Goal: Navigation & Orientation: Find specific page/section

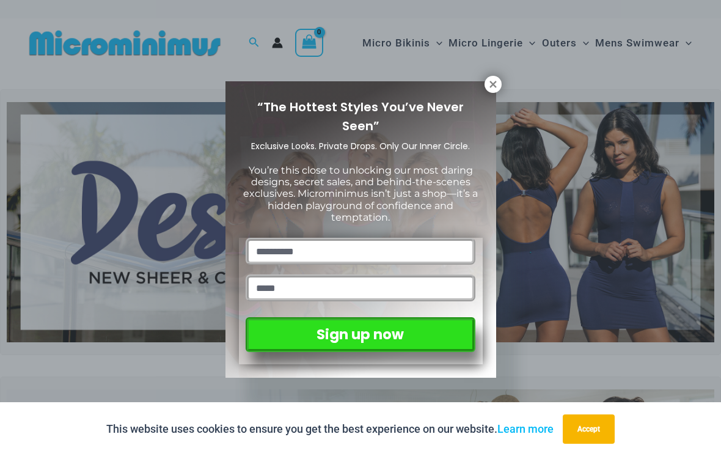
click at [492, 85] on icon at bounding box center [492, 84] width 7 height 7
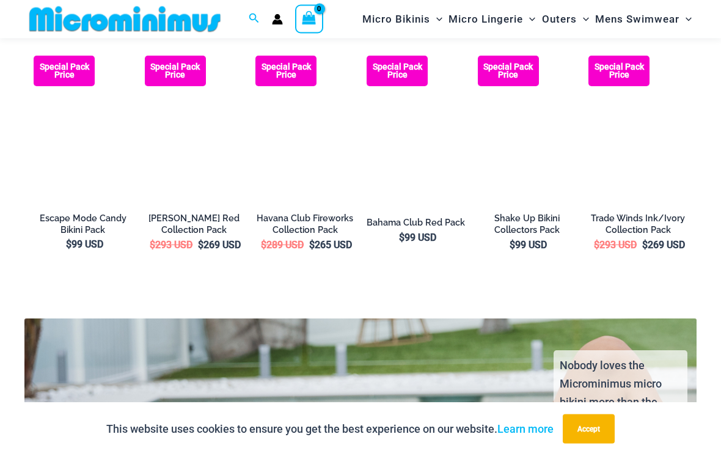
scroll to position [1916, 0]
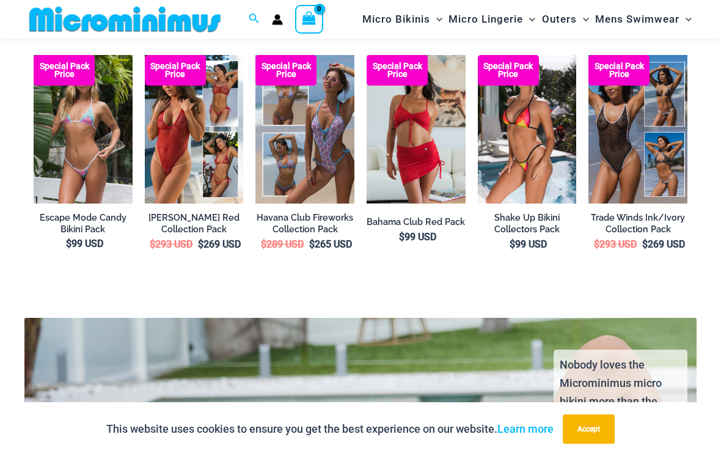
click at [203, 216] on h2 "Summer Storm Red Collection Pack" at bounding box center [194, 223] width 99 height 23
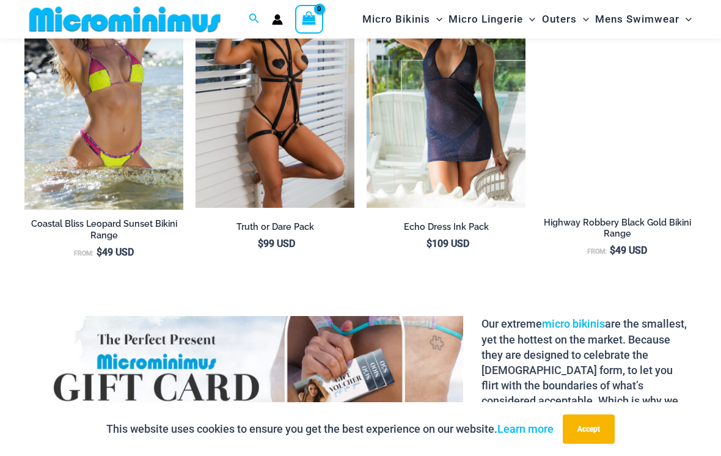
scroll to position [1285, 0]
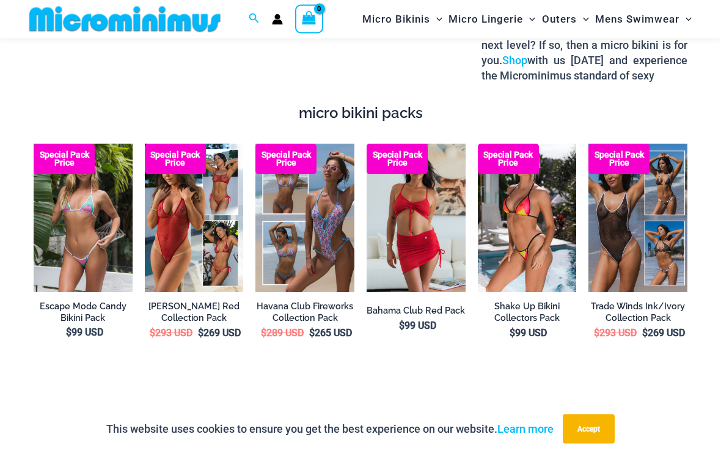
scroll to position [1827, 0]
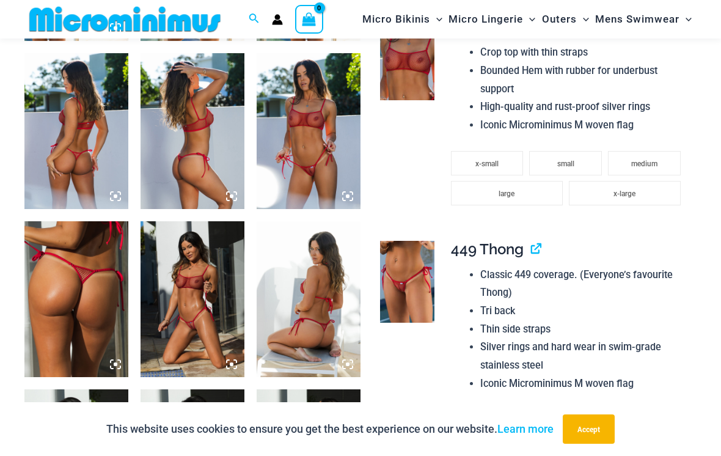
scroll to position [705, 0]
click at [321, 169] on img at bounding box center [309, 132] width 104 height 156
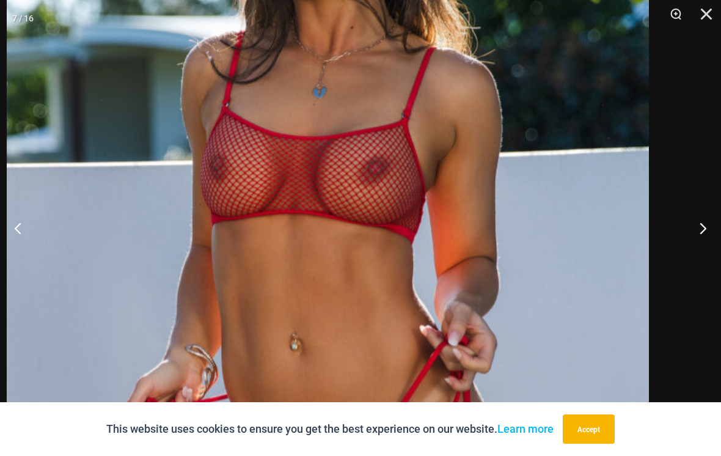
click at [394, 231] on img at bounding box center [328, 247] width 642 height 963
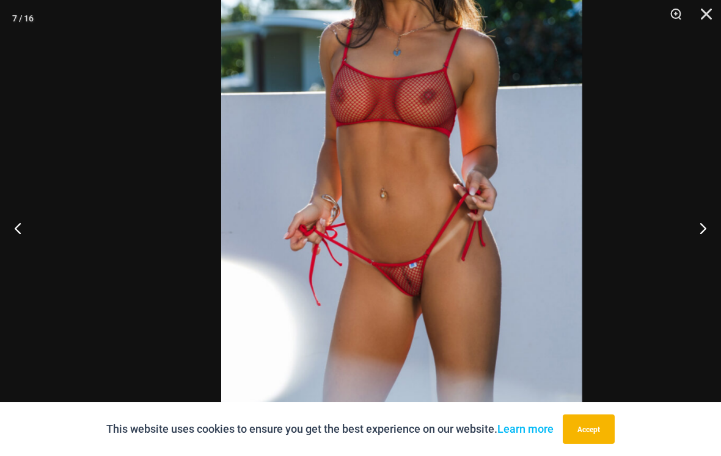
click at [483, 200] on img at bounding box center [401, 139] width 361 height 541
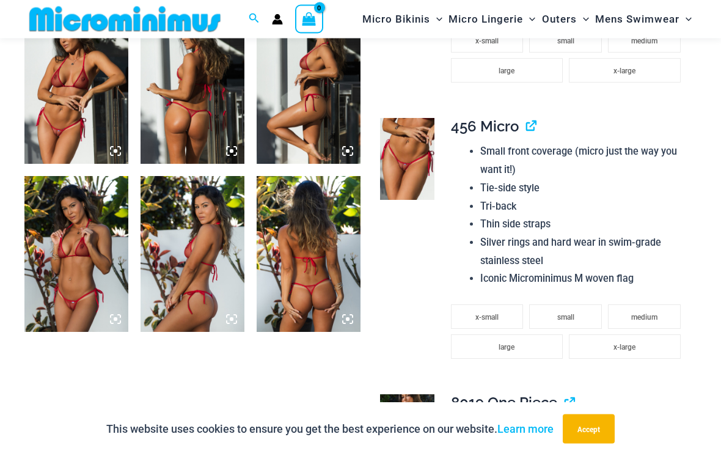
scroll to position [1079, 0]
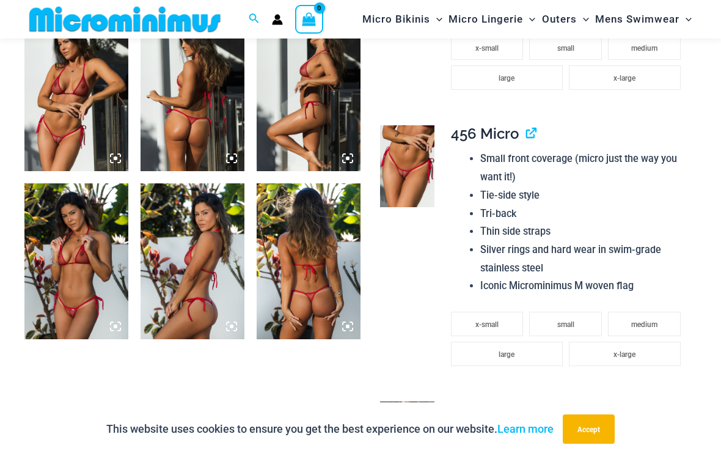
click at [59, 119] on img at bounding box center [76, 93] width 104 height 156
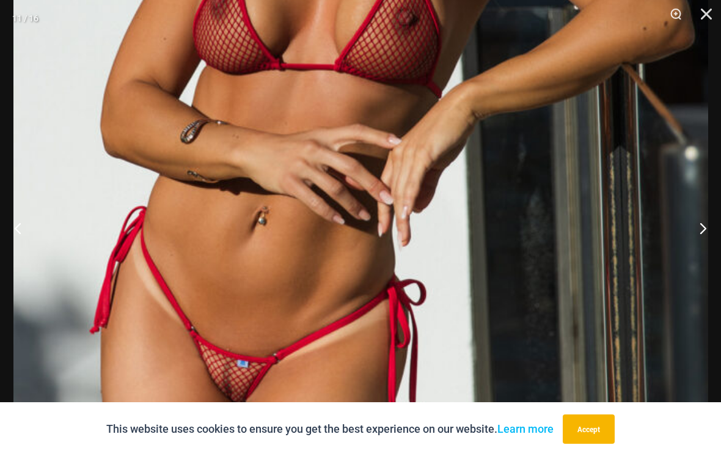
click at [427, 263] on img at bounding box center [360, 65] width 695 height 1042
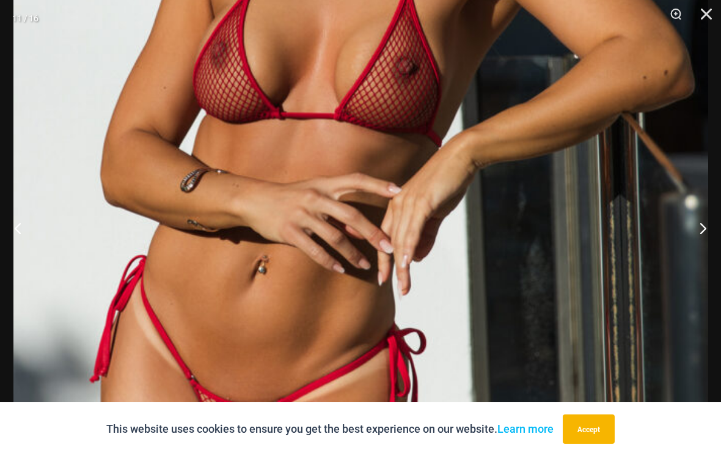
click at [701, 15] on button "Close" at bounding box center [702, 18] width 31 height 37
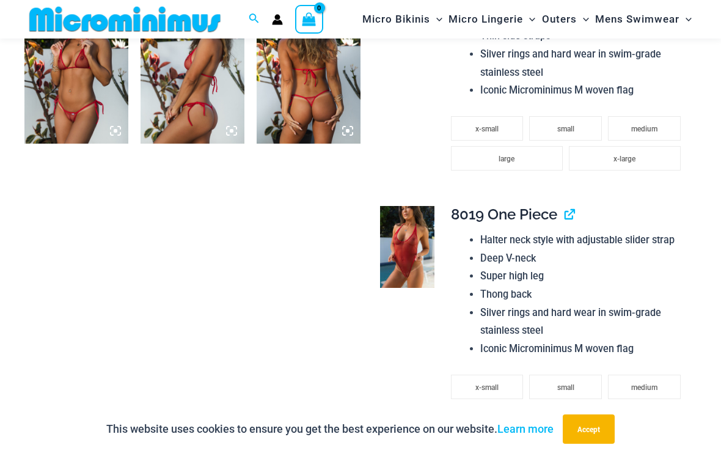
scroll to position [1305, 0]
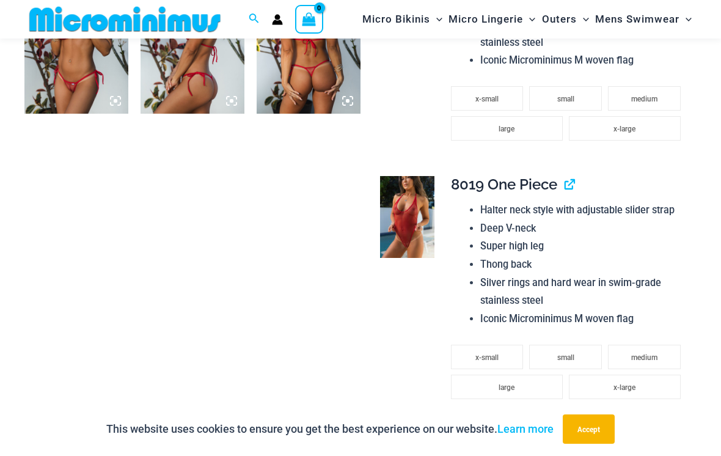
click at [422, 218] on img at bounding box center [407, 217] width 54 height 82
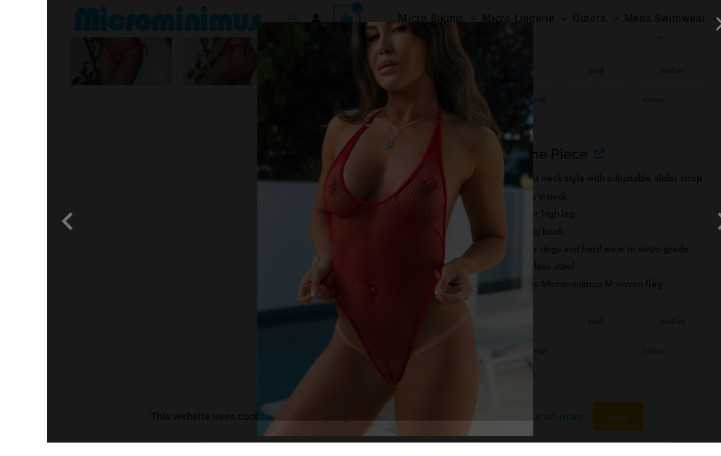
scroll to position [1321, 0]
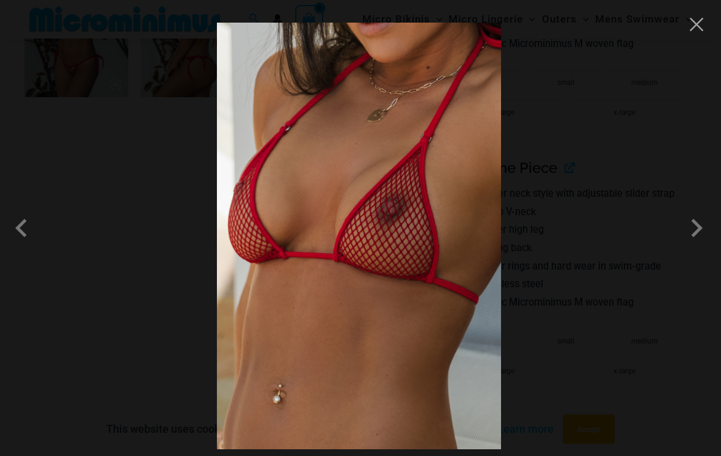
click at [696, 21] on button "Close" at bounding box center [696, 24] width 18 height 18
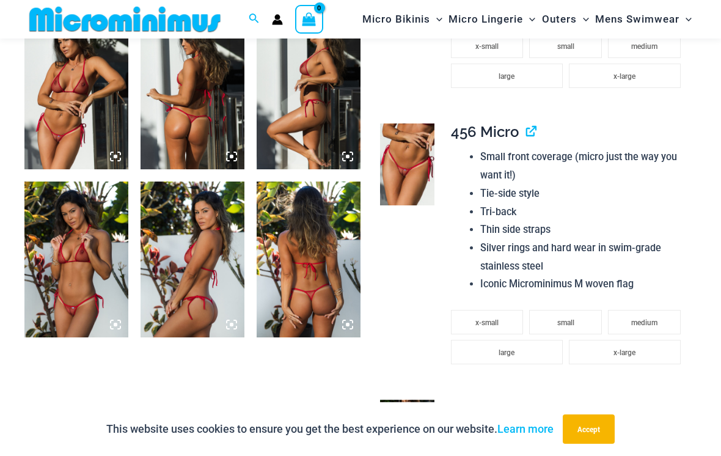
scroll to position [1064, 0]
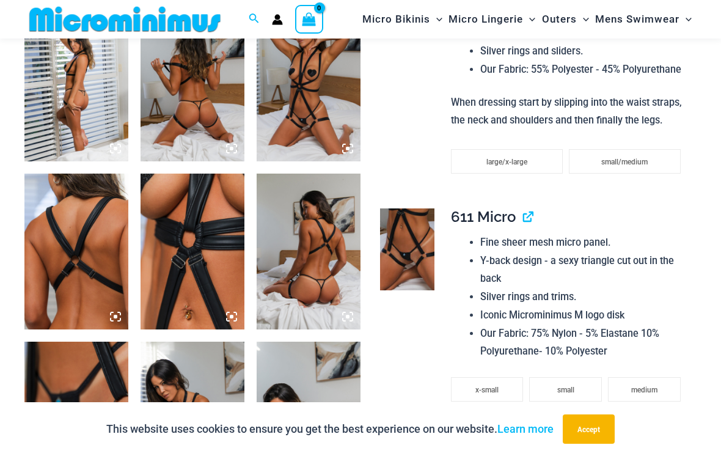
scroll to position [567, 0]
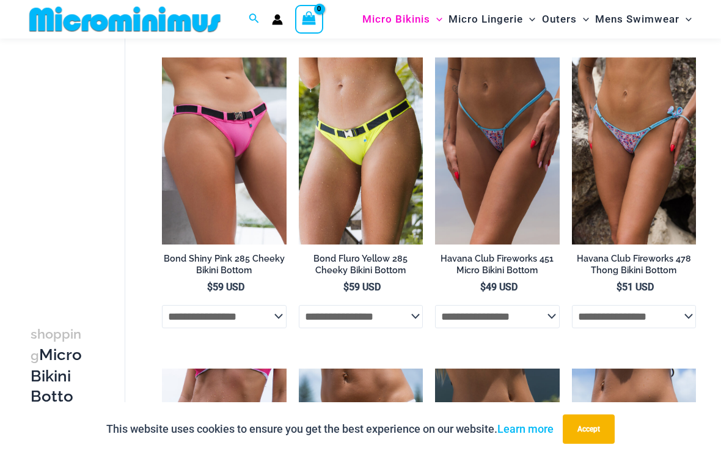
scroll to position [2229, 0]
